Goal: Information Seeking & Learning: Check status

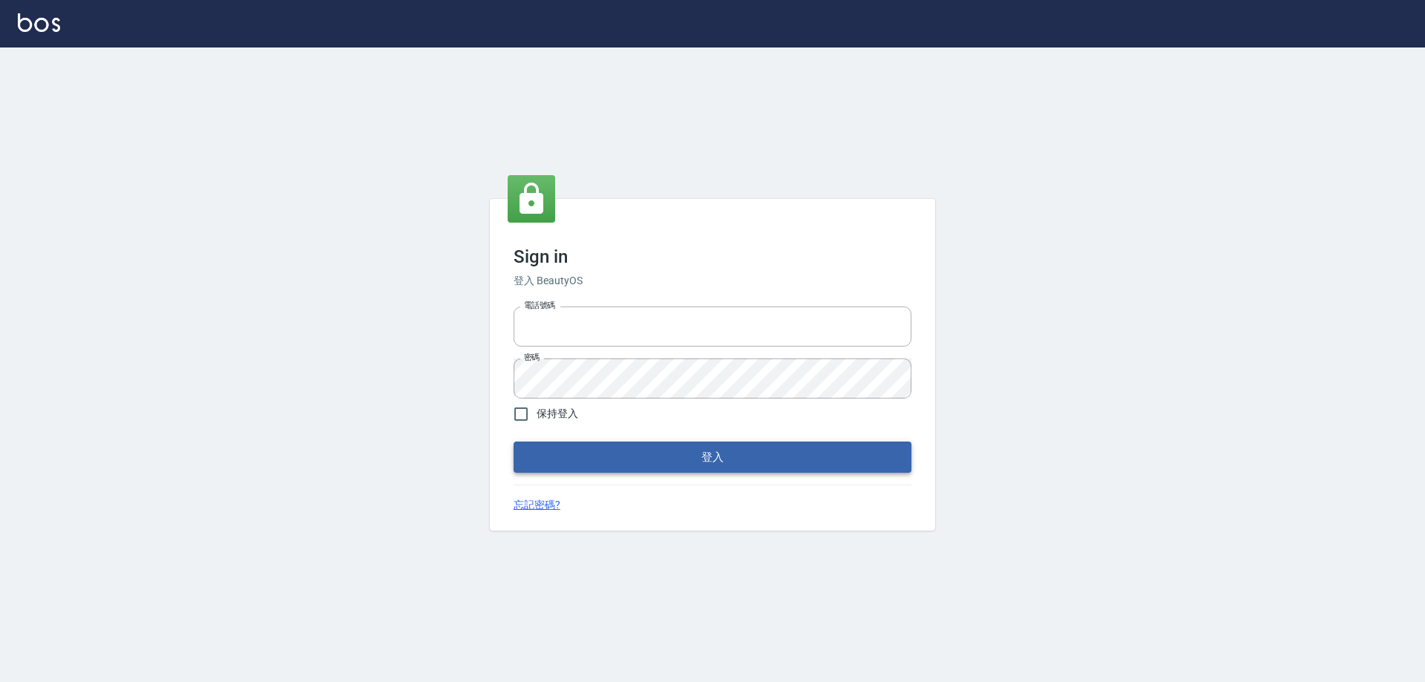
type input "0426657991"
click at [615, 465] on button "登入" at bounding box center [713, 457] width 398 height 31
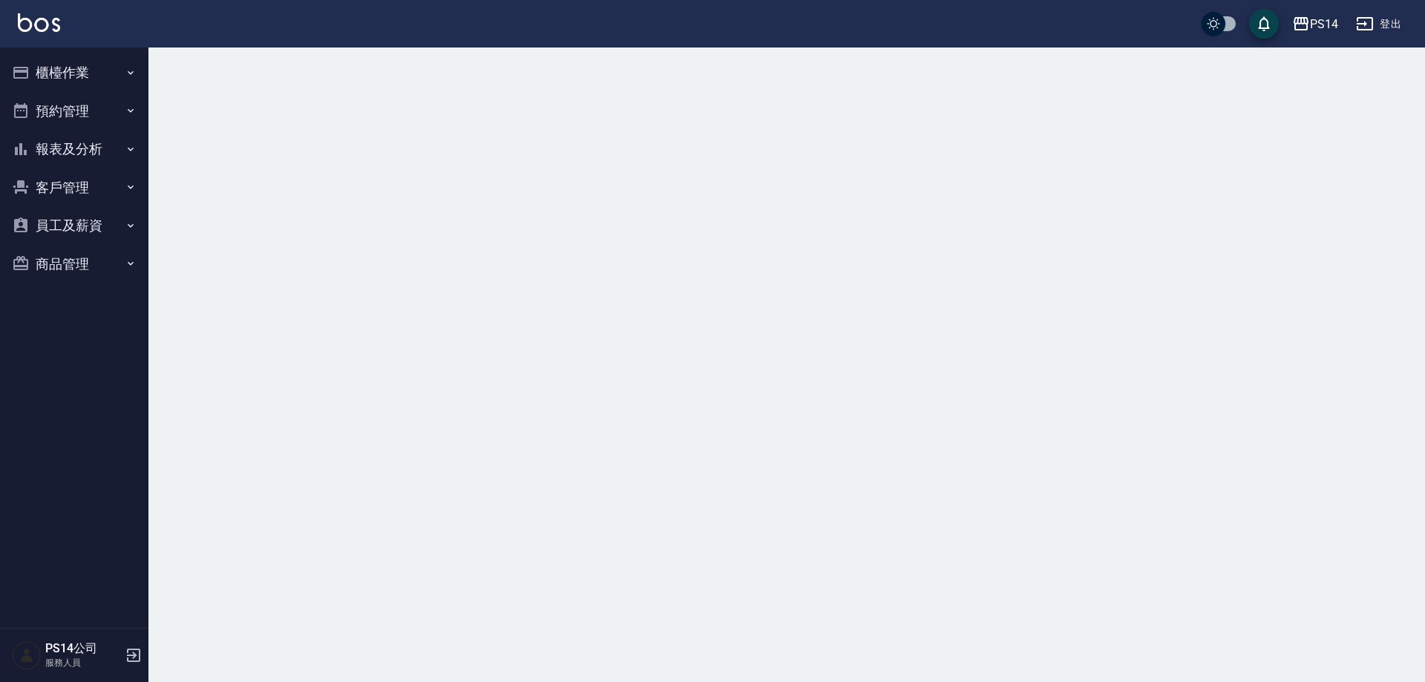
click at [79, 157] on button "報表及分析" at bounding box center [74, 149] width 137 height 39
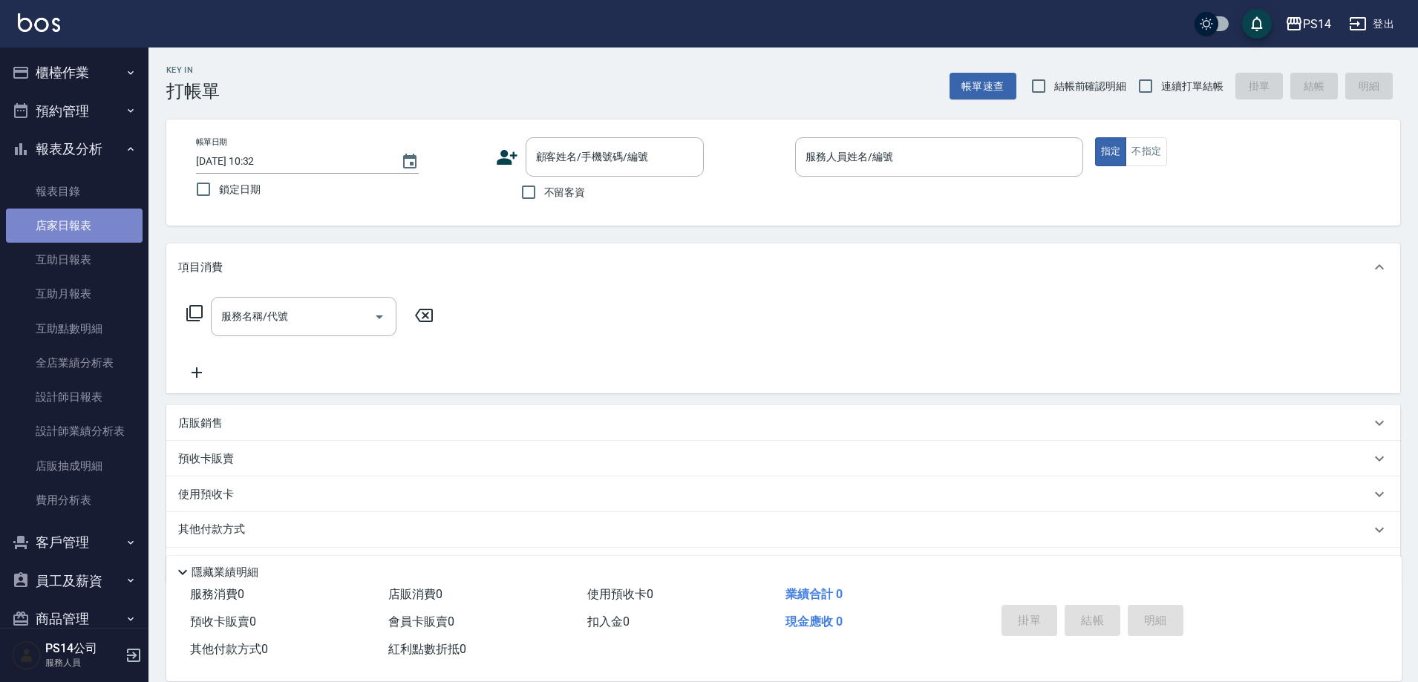
click at [87, 238] on link "店家日報表" at bounding box center [74, 226] width 137 height 34
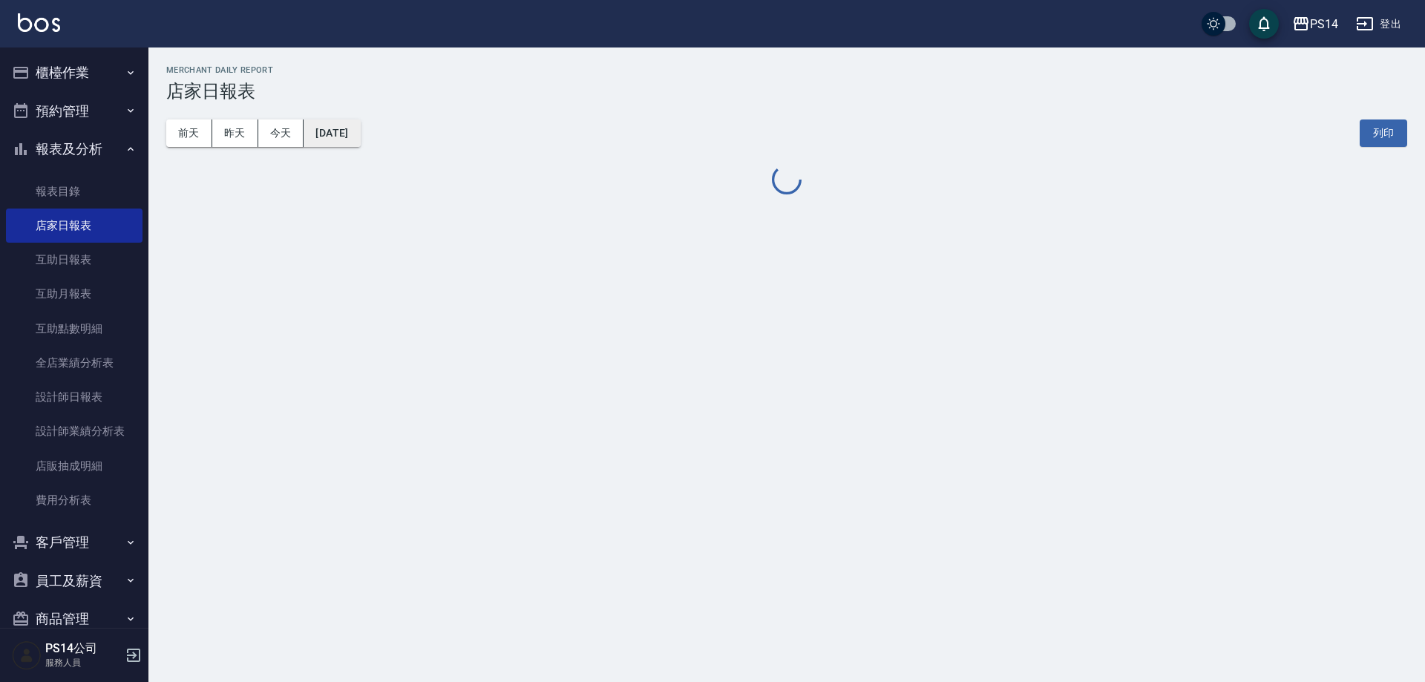
click at [341, 122] on button "[DATE]" at bounding box center [332, 133] width 56 height 27
click at [360, 146] on button "[DATE]" at bounding box center [332, 133] width 56 height 27
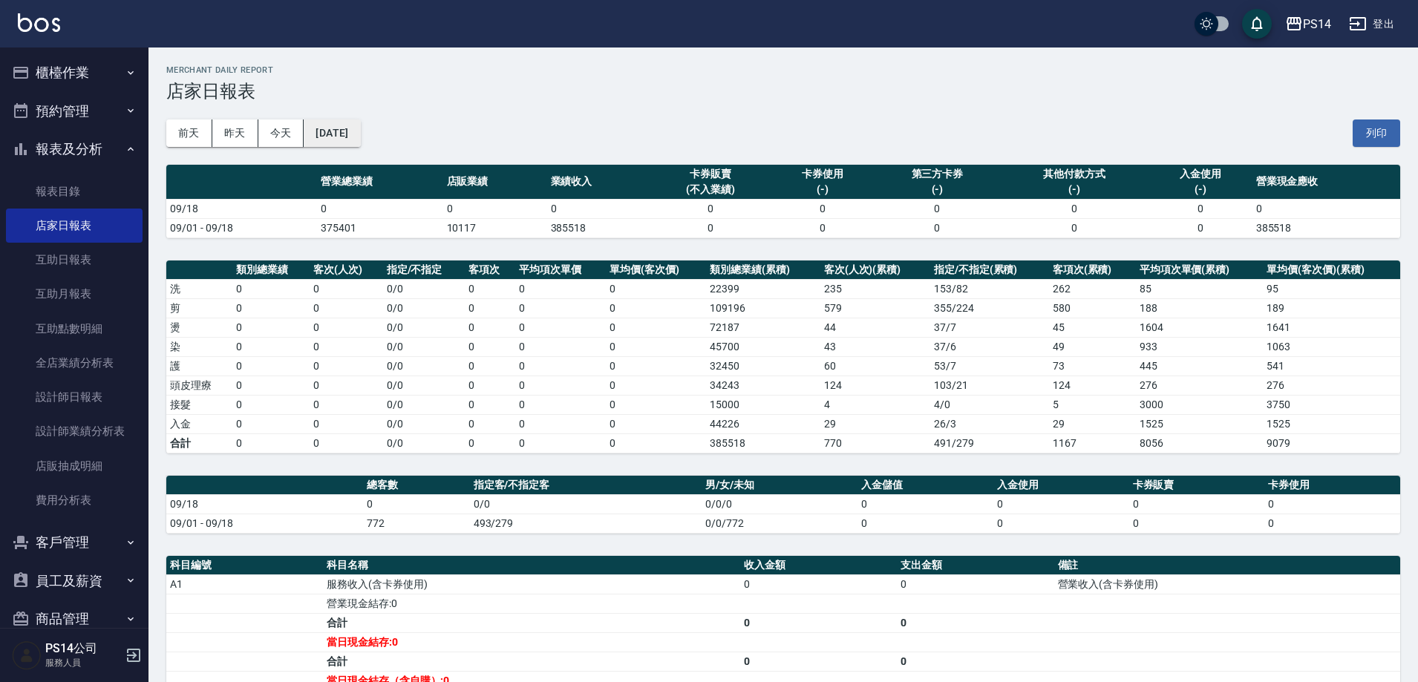
click at [360, 127] on button "[DATE]" at bounding box center [332, 133] width 56 height 27
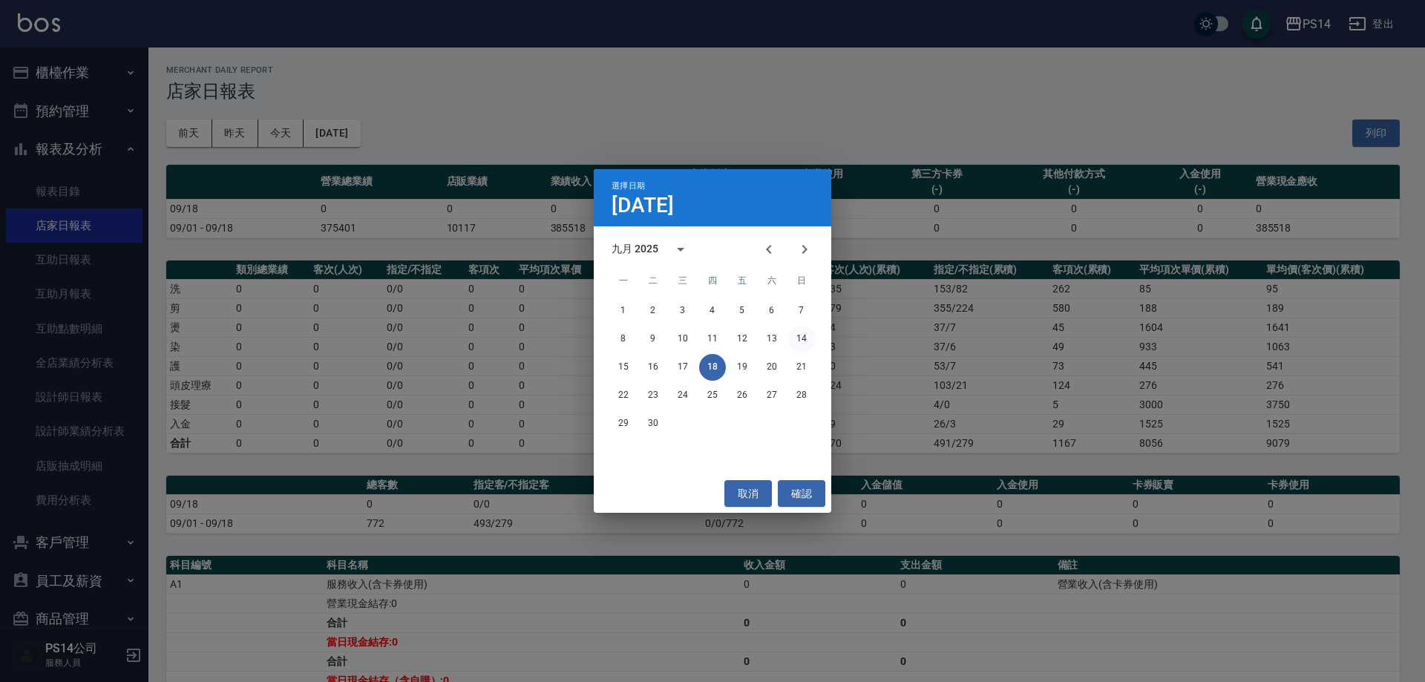
click at [802, 344] on button "14" at bounding box center [801, 339] width 27 height 27
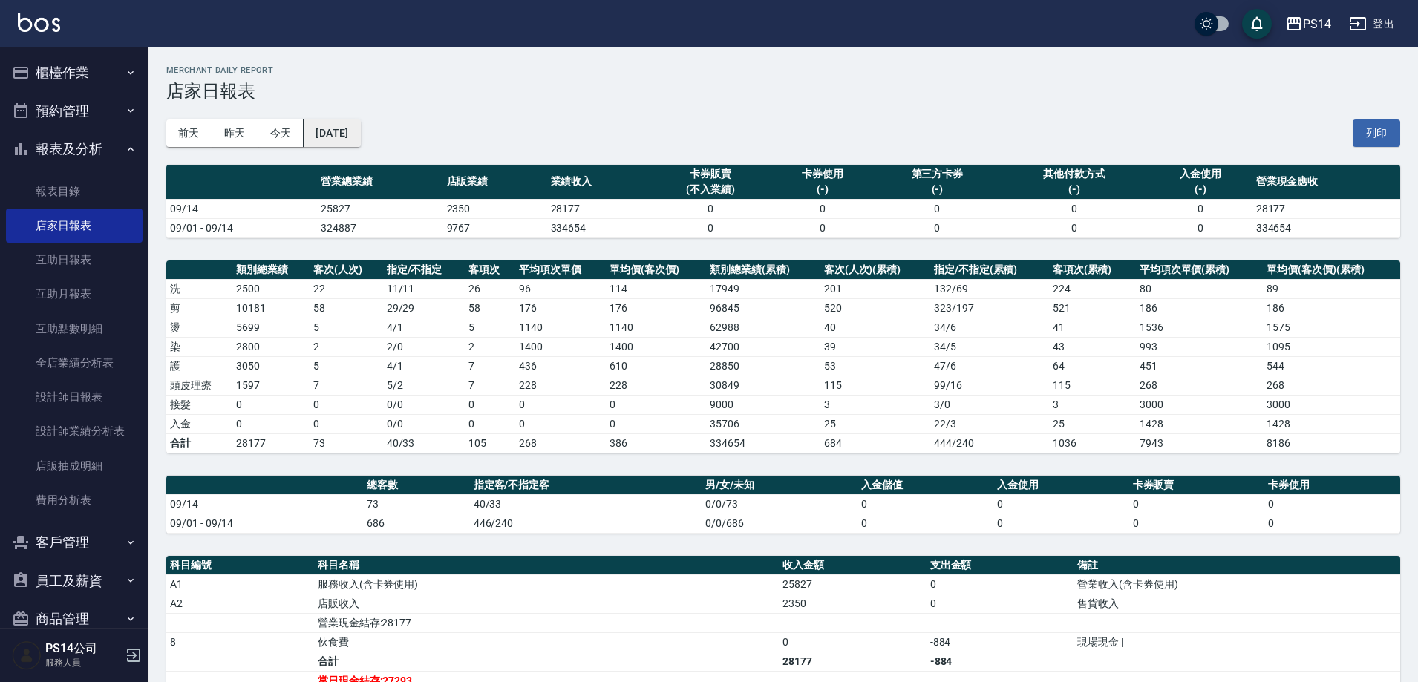
click at [356, 138] on button "[DATE]" at bounding box center [332, 133] width 56 height 27
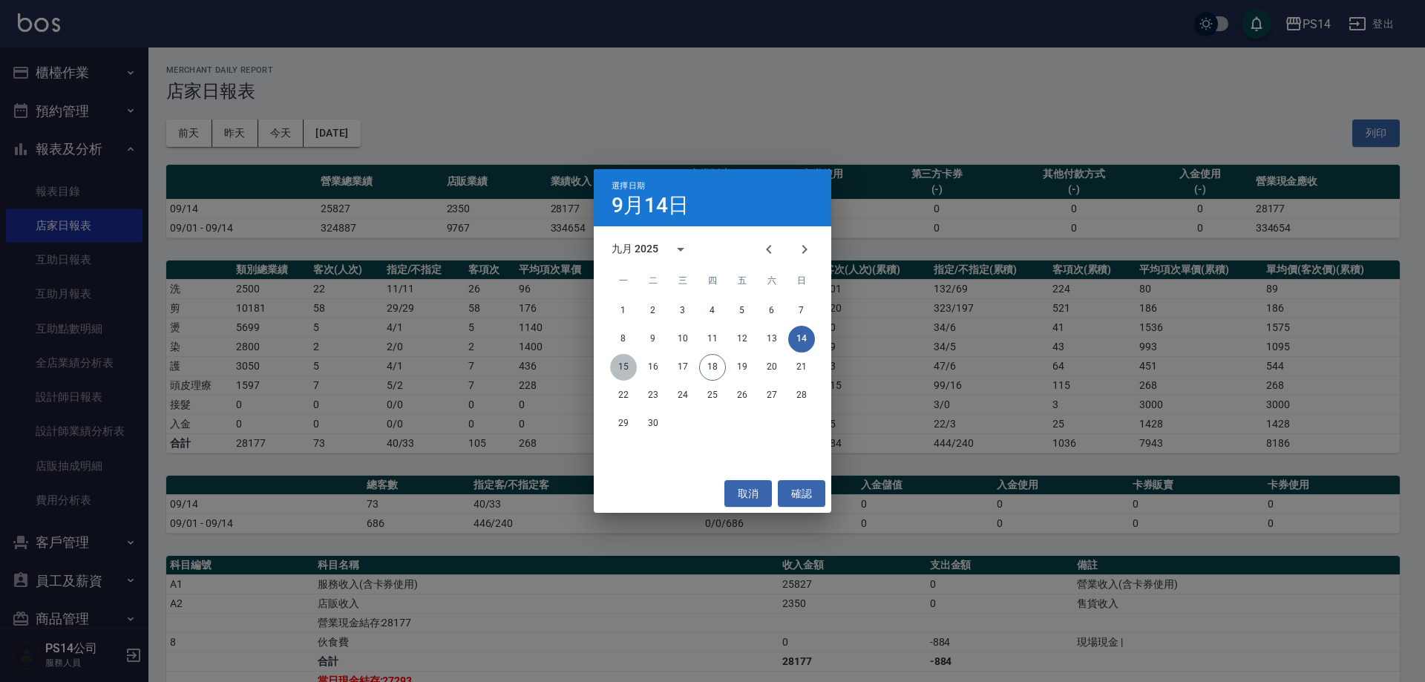
click at [621, 371] on button "15" at bounding box center [623, 367] width 27 height 27
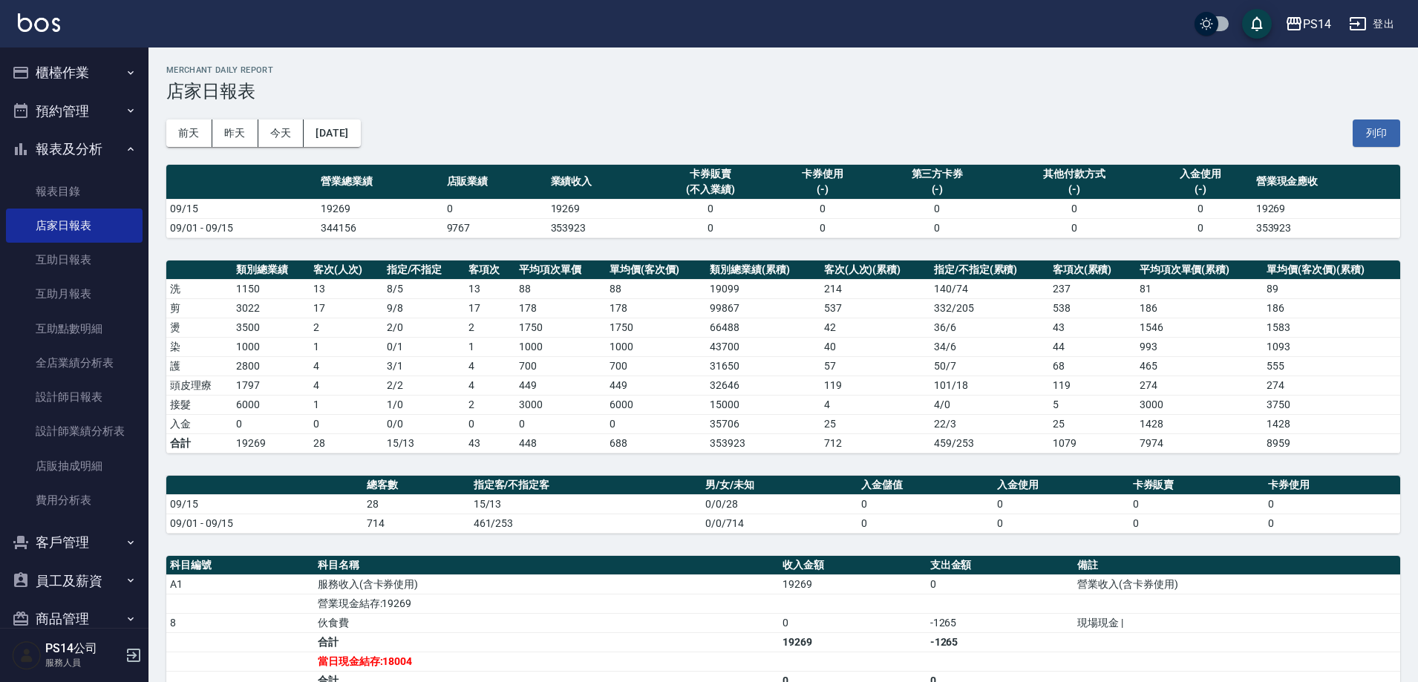
click at [392, 122] on div "[DATE] [DATE] [DATE] [DATE] 列印" at bounding box center [783, 133] width 1234 height 63
click at [352, 131] on button "[DATE]" at bounding box center [332, 133] width 56 height 27
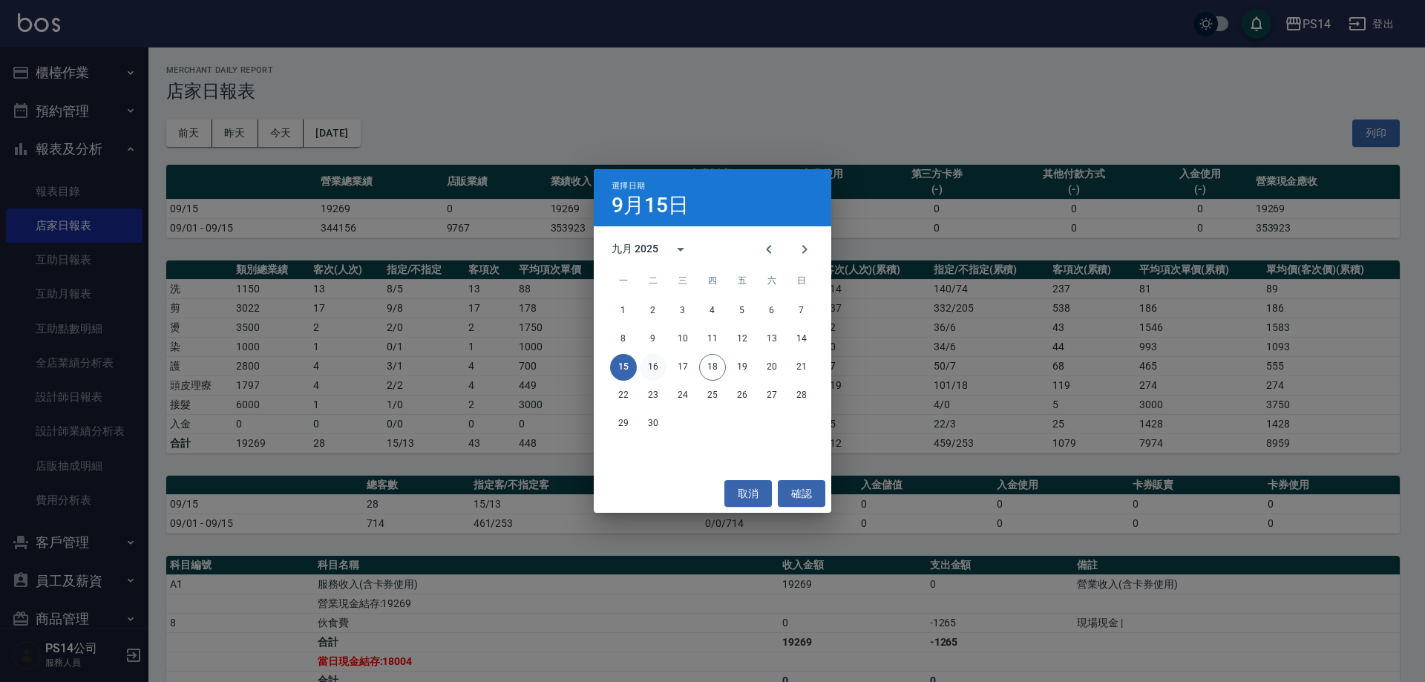
click at [662, 366] on button "16" at bounding box center [653, 367] width 27 height 27
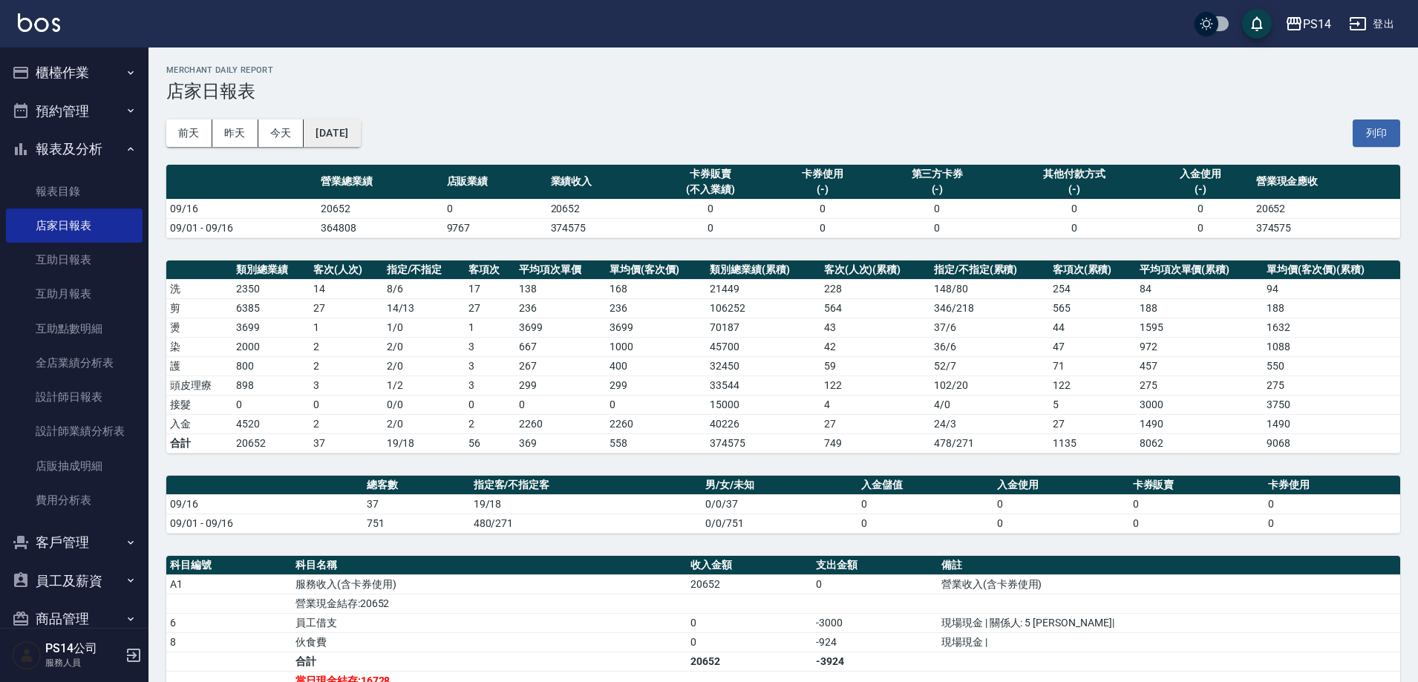
click at [348, 137] on button "[DATE]" at bounding box center [332, 133] width 56 height 27
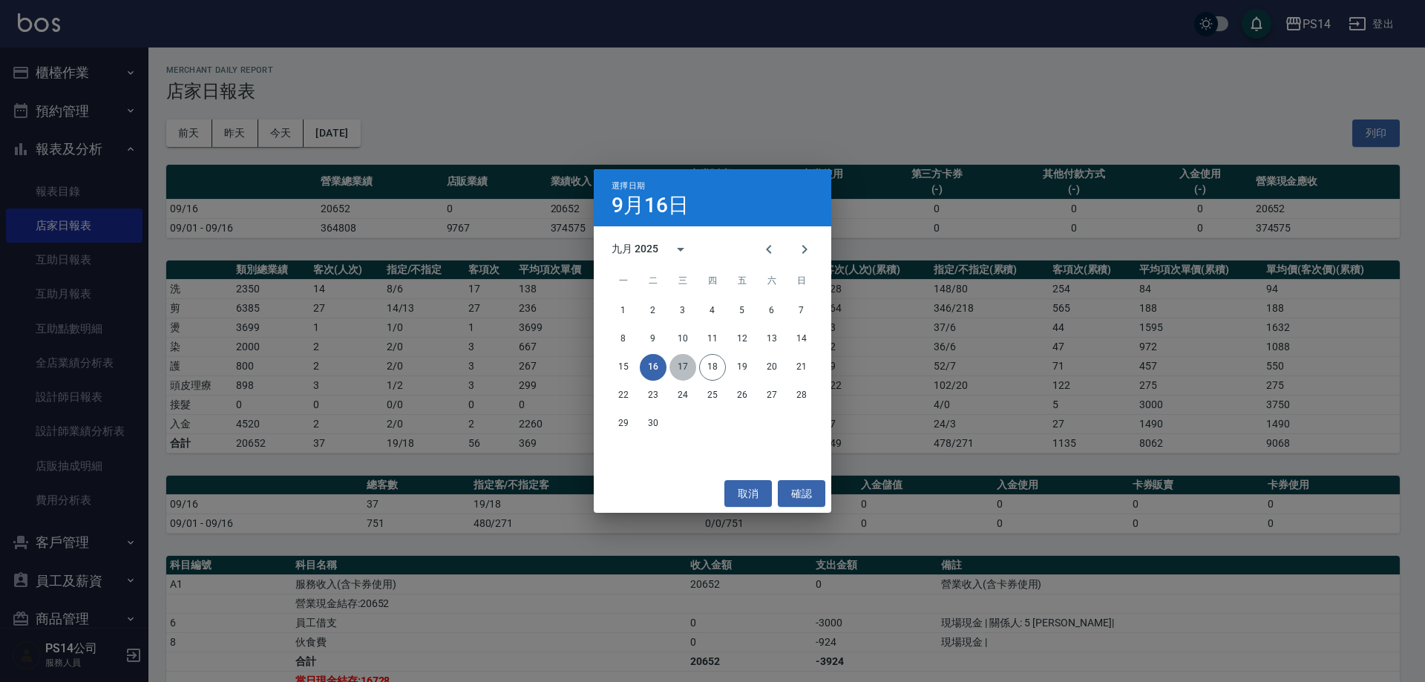
click at [687, 371] on button "17" at bounding box center [683, 367] width 27 height 27
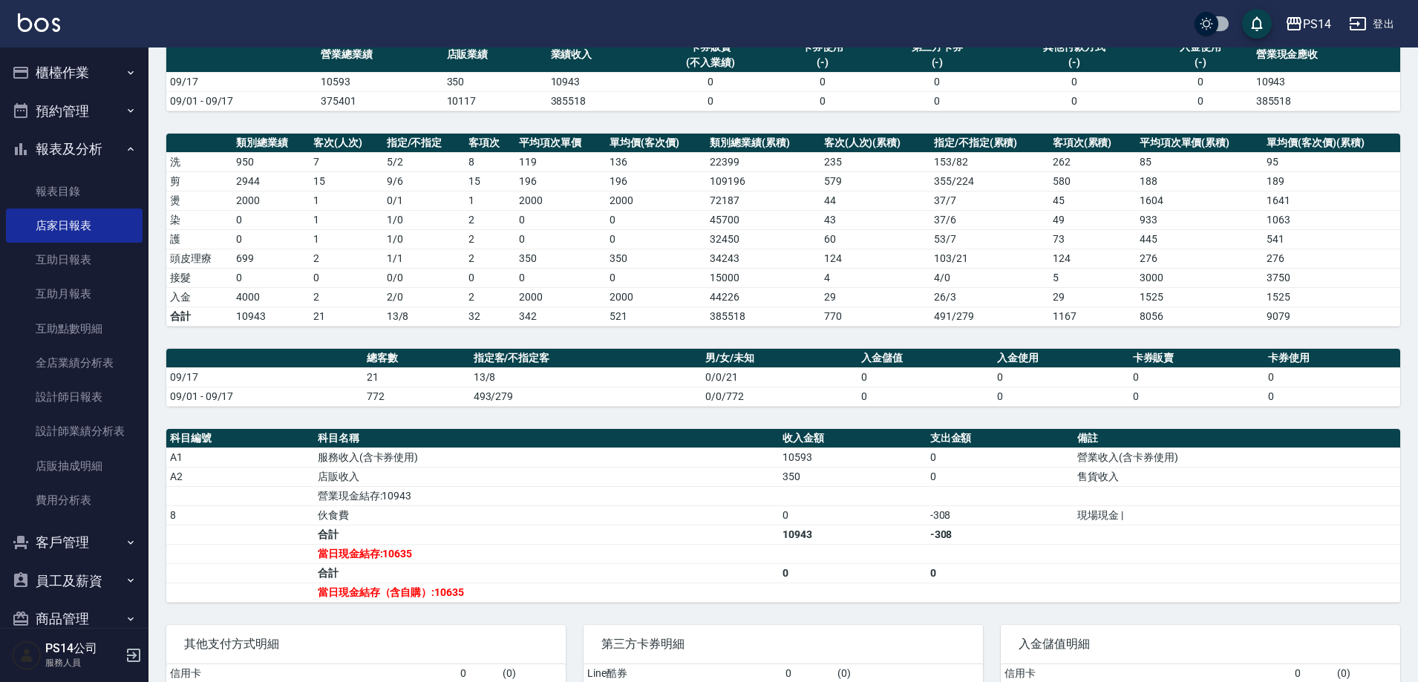
scroll to position [73, 0]
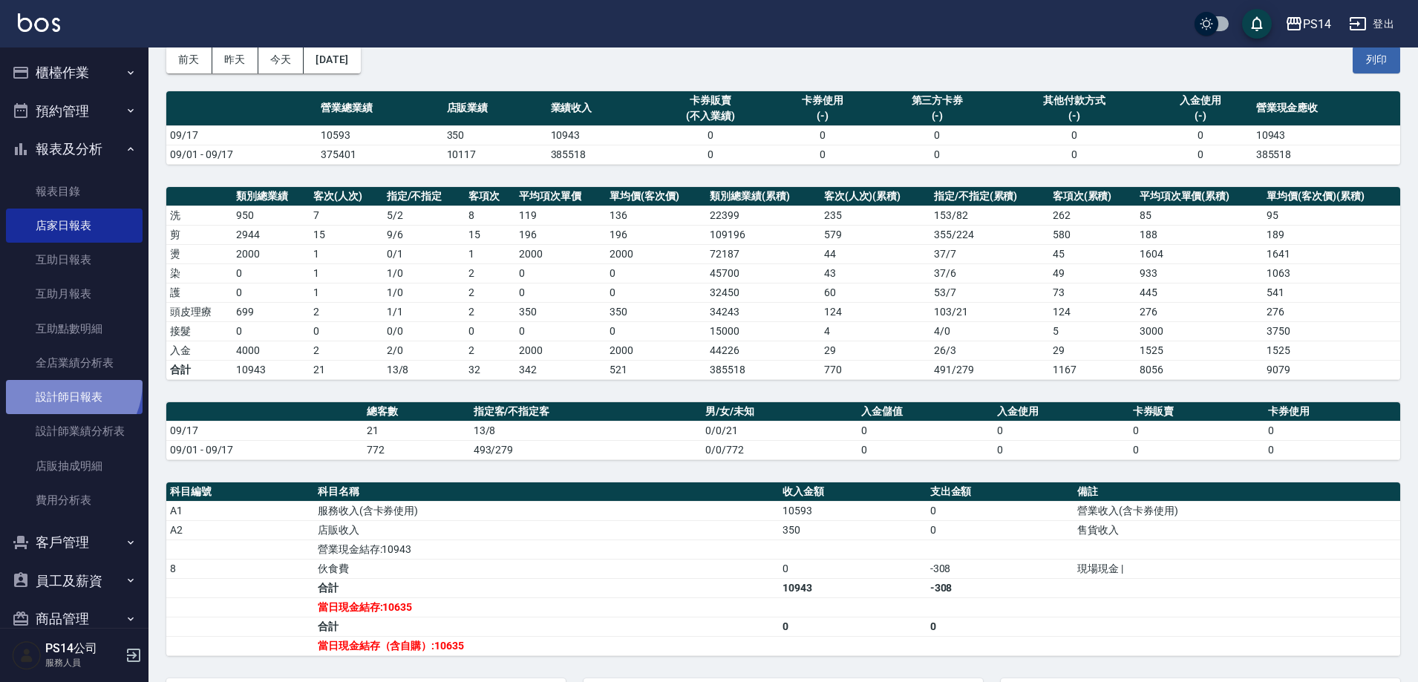
click at [59, 383] on link "設計師日報表" at bounding box center [74, 397] width 137 height 34
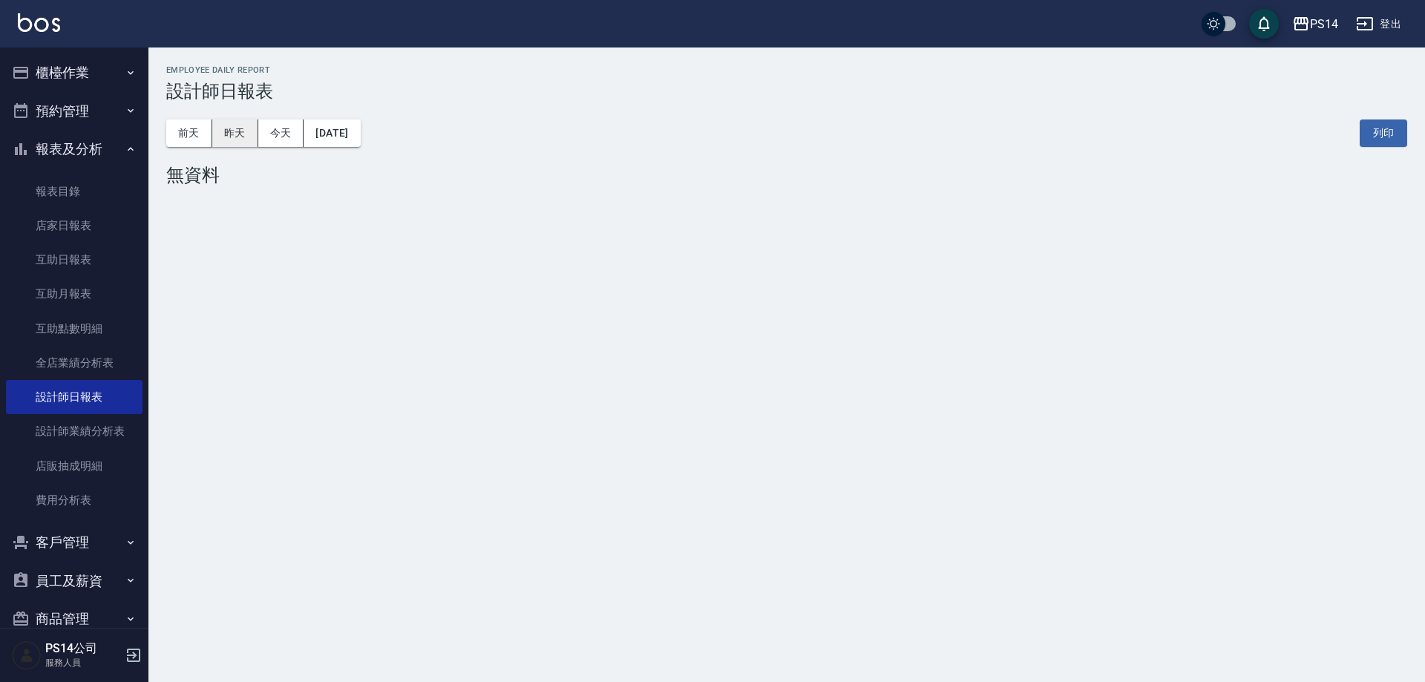
click at [232, 137] on button "昨天" at bounding box center [235, 133] width 46 height 27
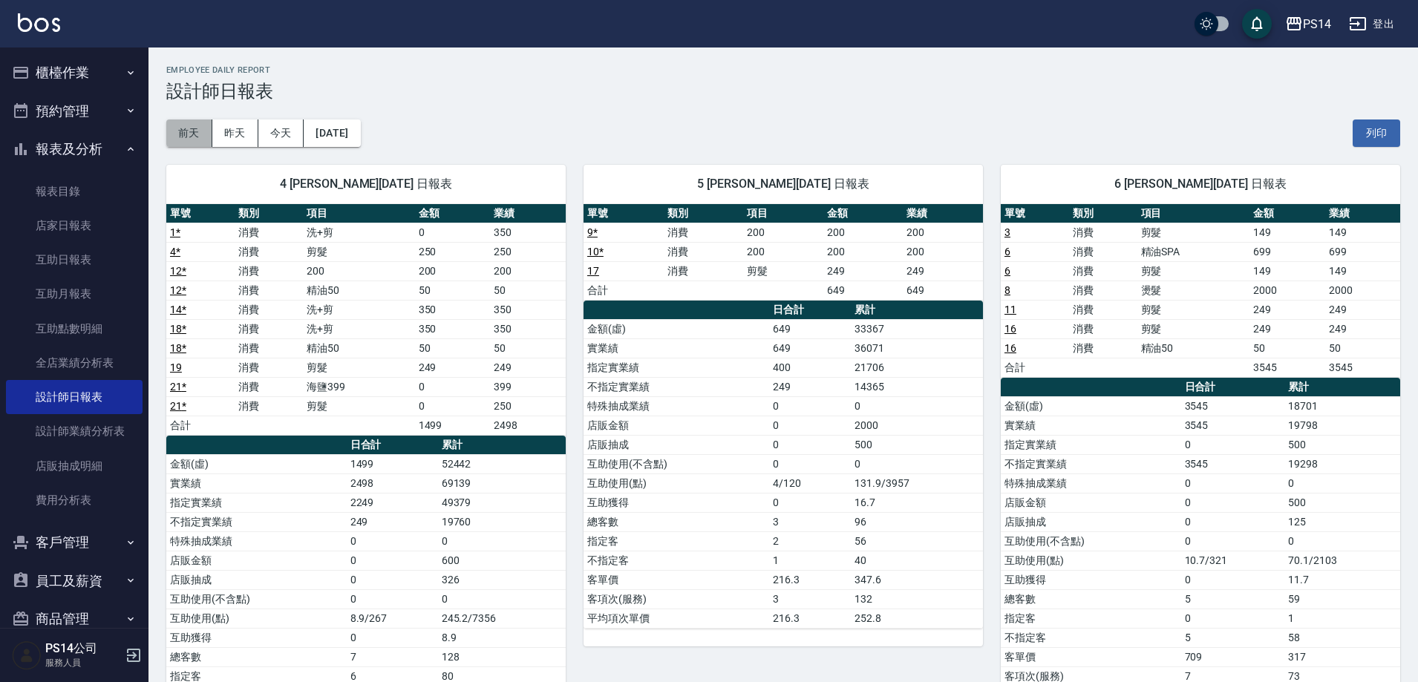
click at [187, 140] on button "前天" at bounding box center [189, 133] width 46 height 27
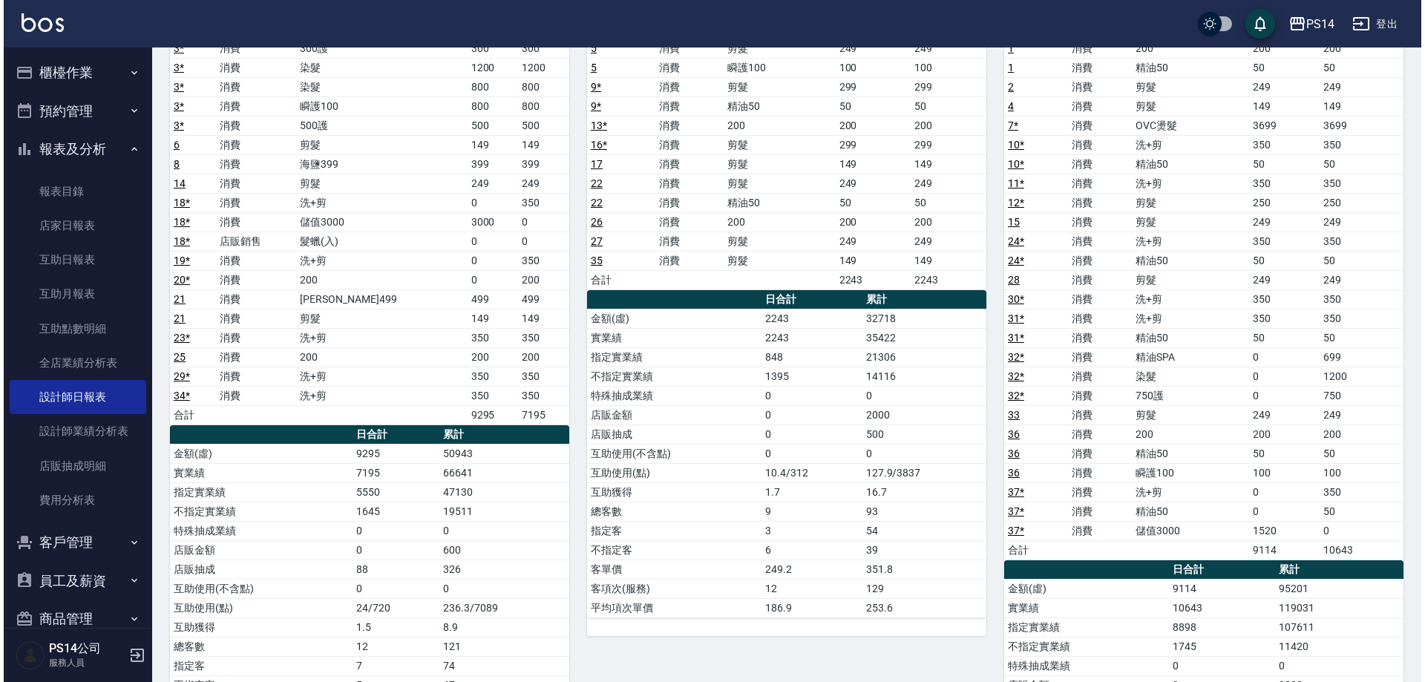
scroll to position [74, 0]
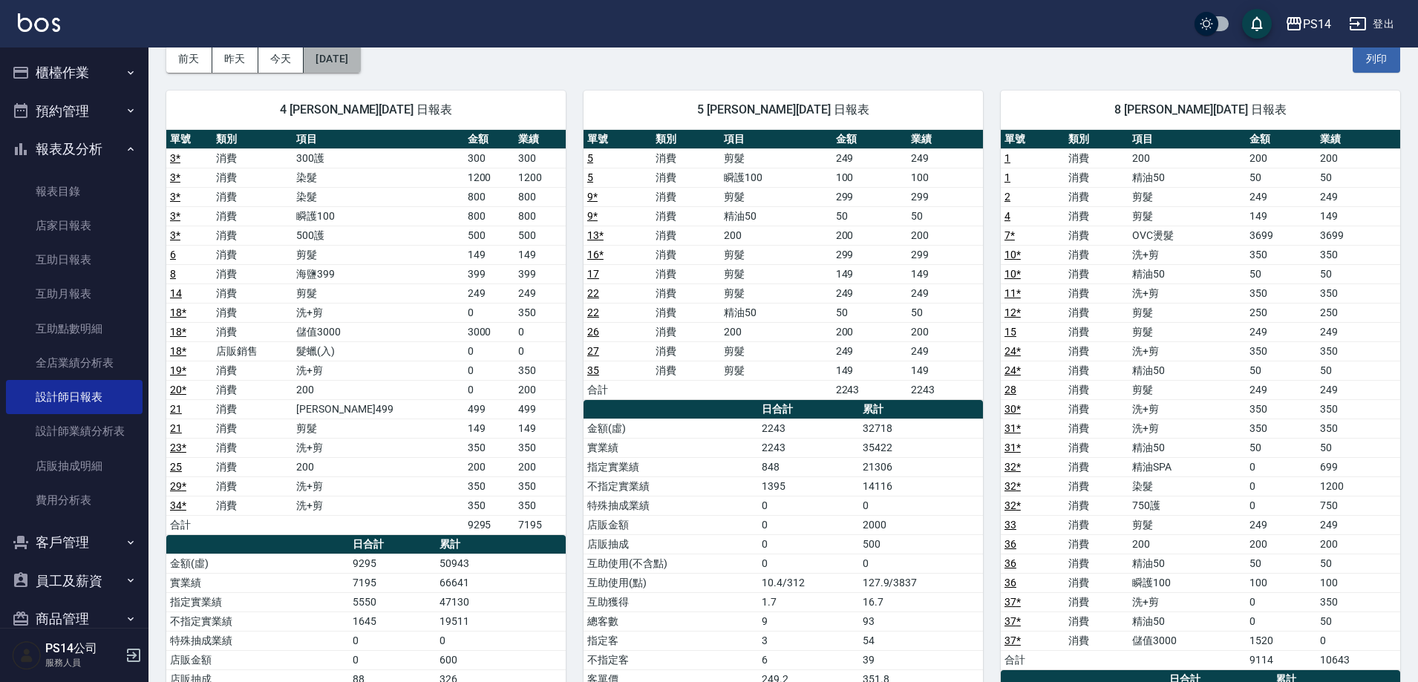
click at [353, 53] on button "[DATE]" at bounding box center [332, 58] width 56 height 27
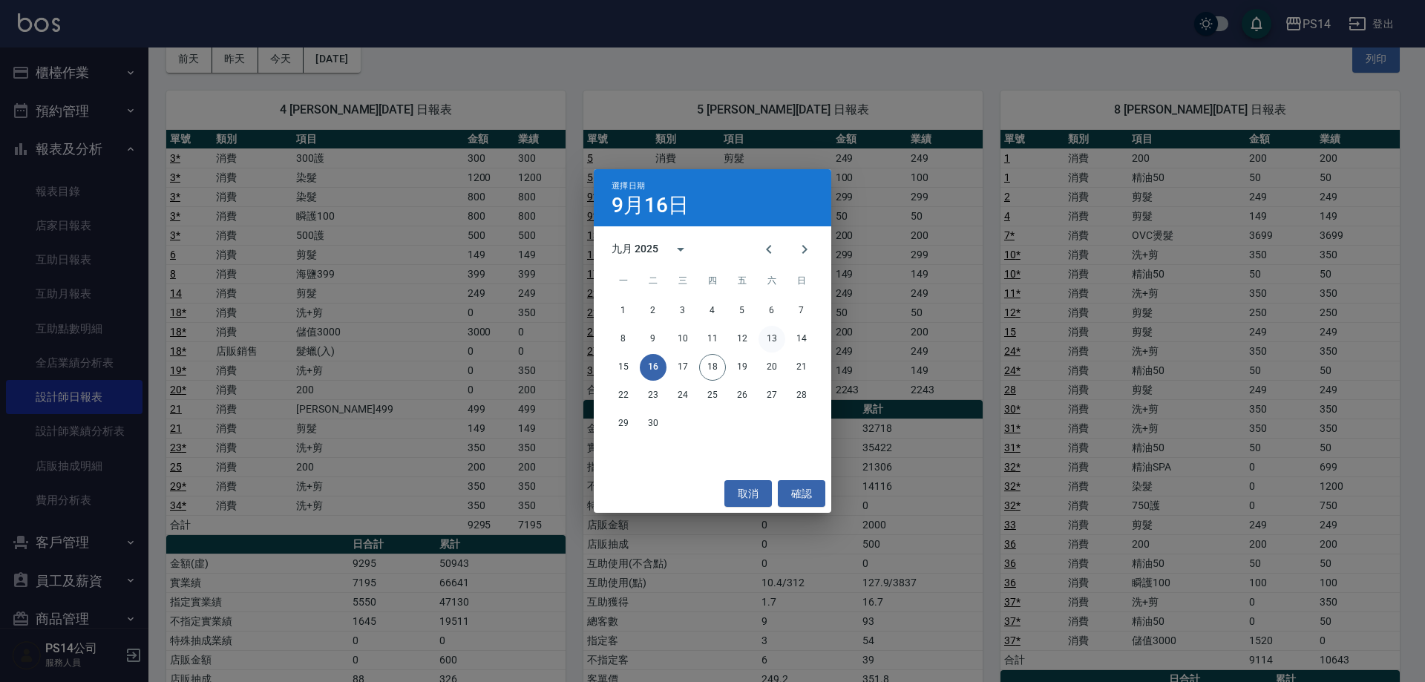
click at [779, 338] on button "13" at bounding box center [772, 339] width 27 height 27
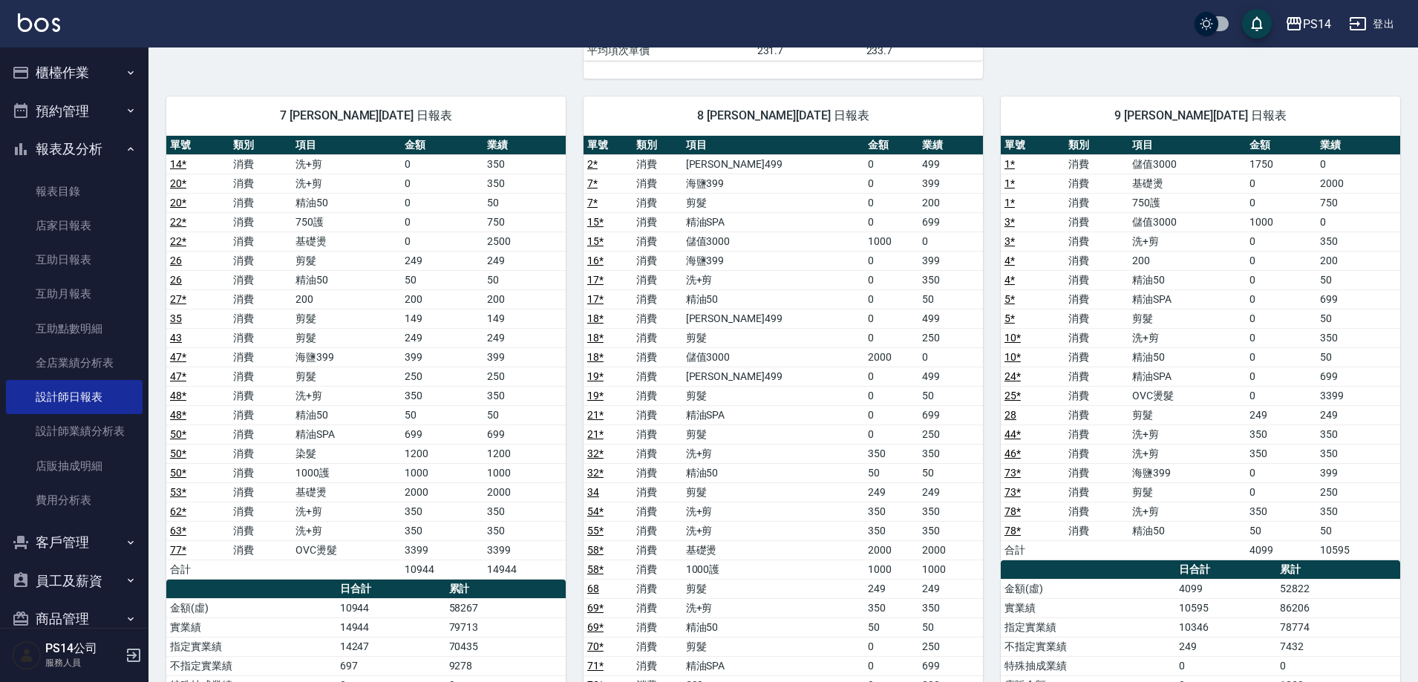
scroll to position [891, 0]
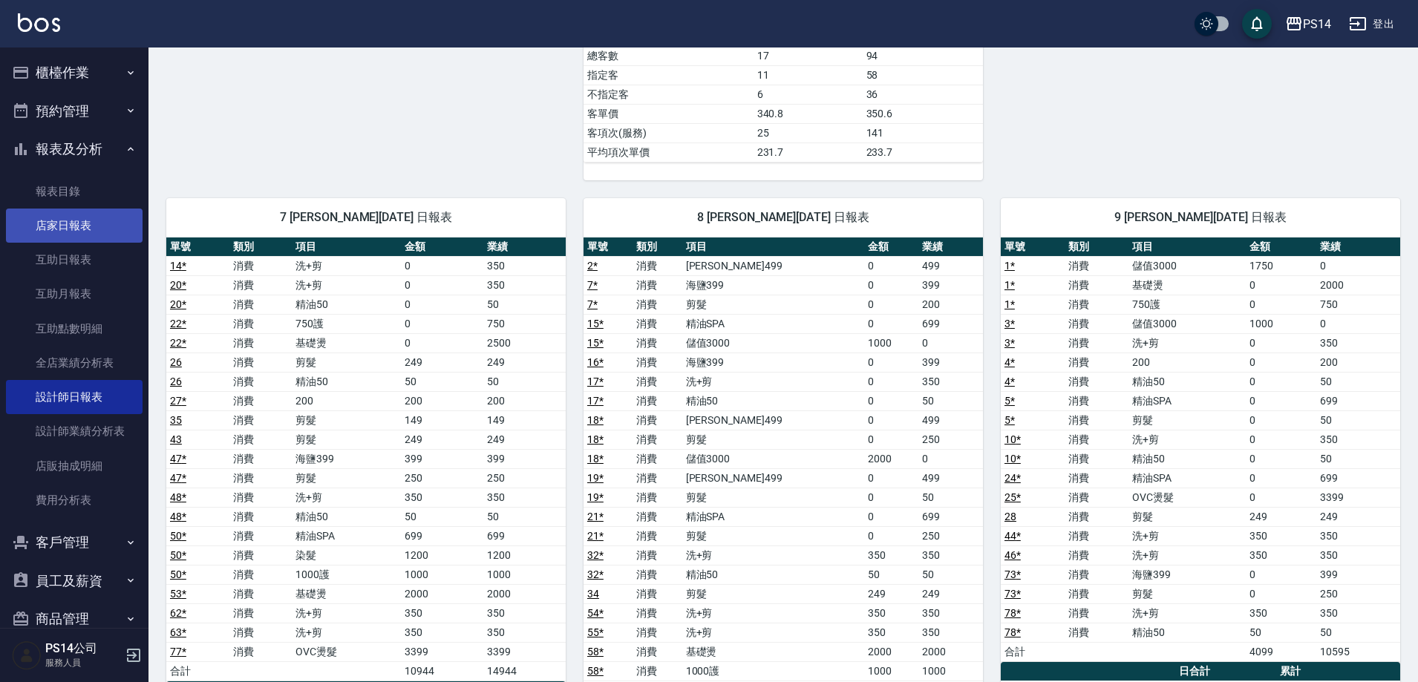
click at [85, 228] on link "店家日報表" at bounding box center [74, 226] width 137 height 34
